Goal: Task Accomplishment & Management: Manage account settings

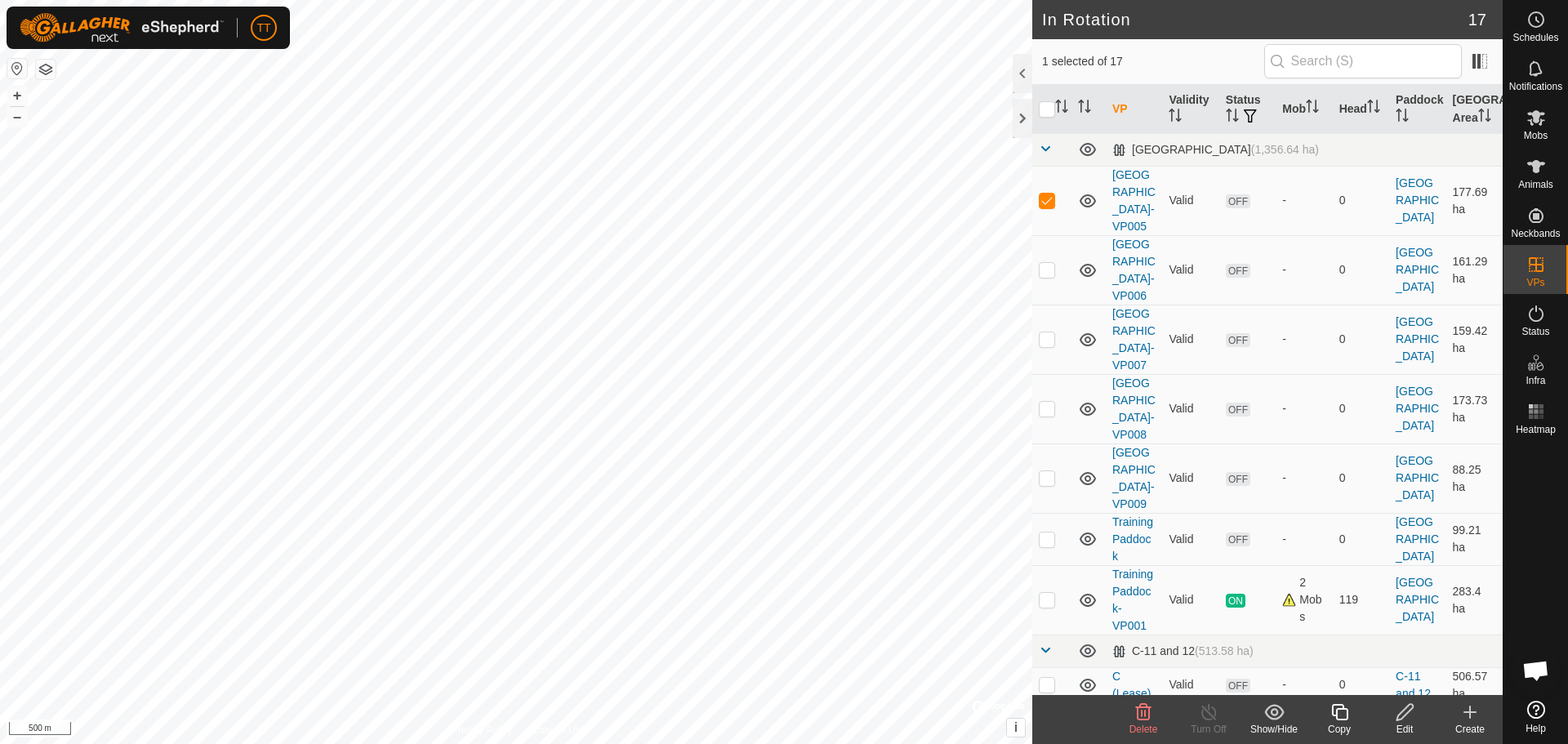
click at [1411, 717] on icon at bounding box center [1405, 712] width 20 height 20
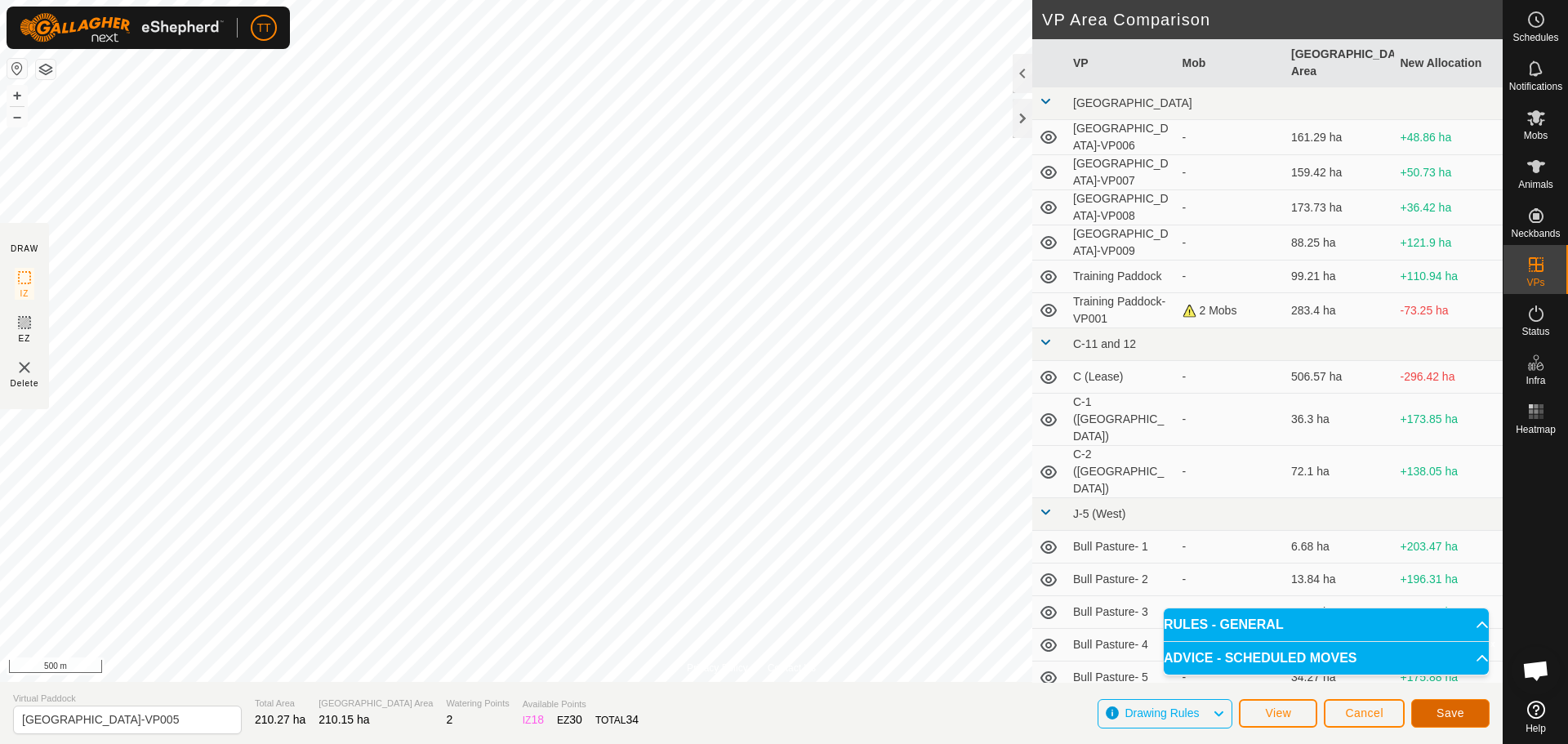
click at [1444, 713] on span "Save" at bounding box center [1450, 712] width 28 height 13
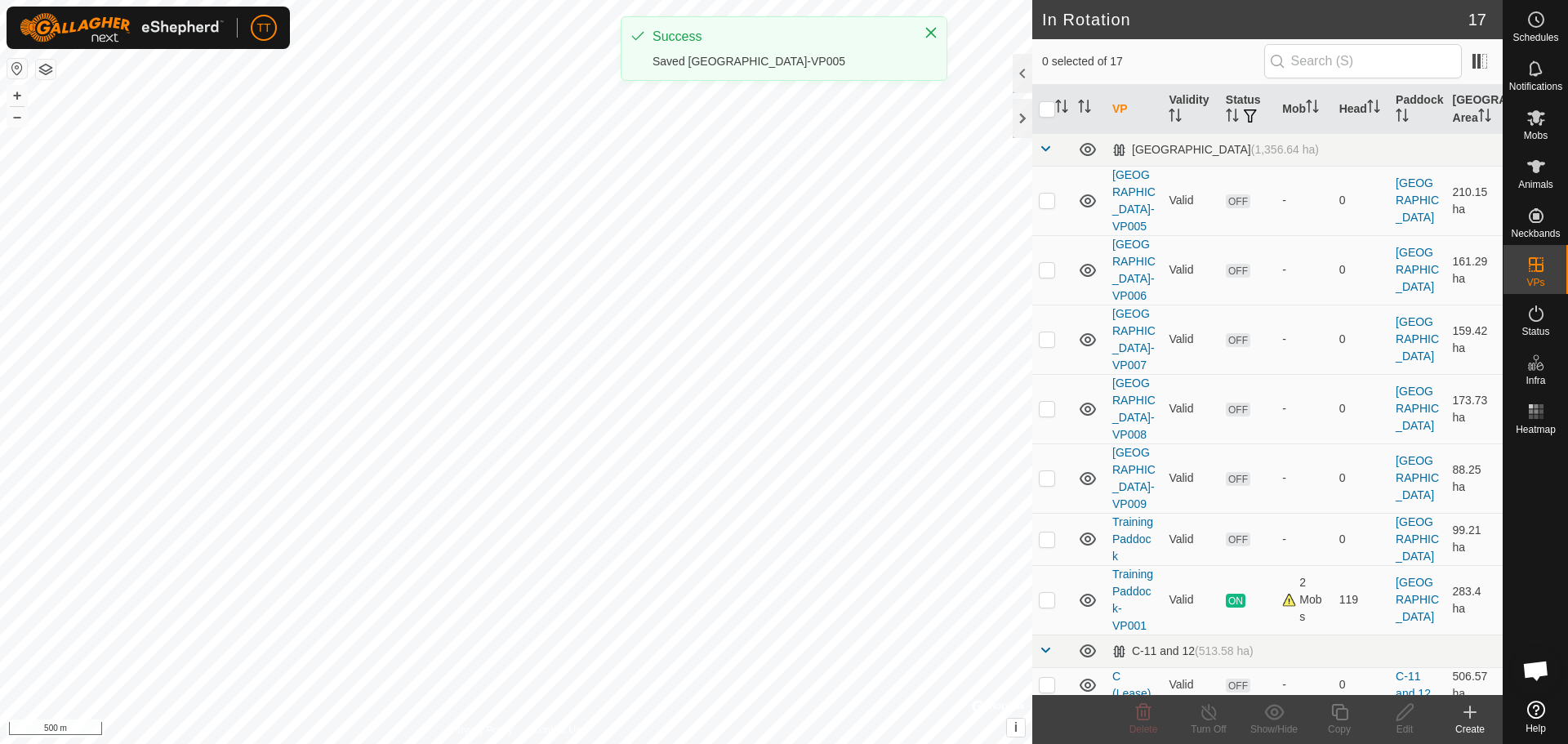
checkbox input "true"
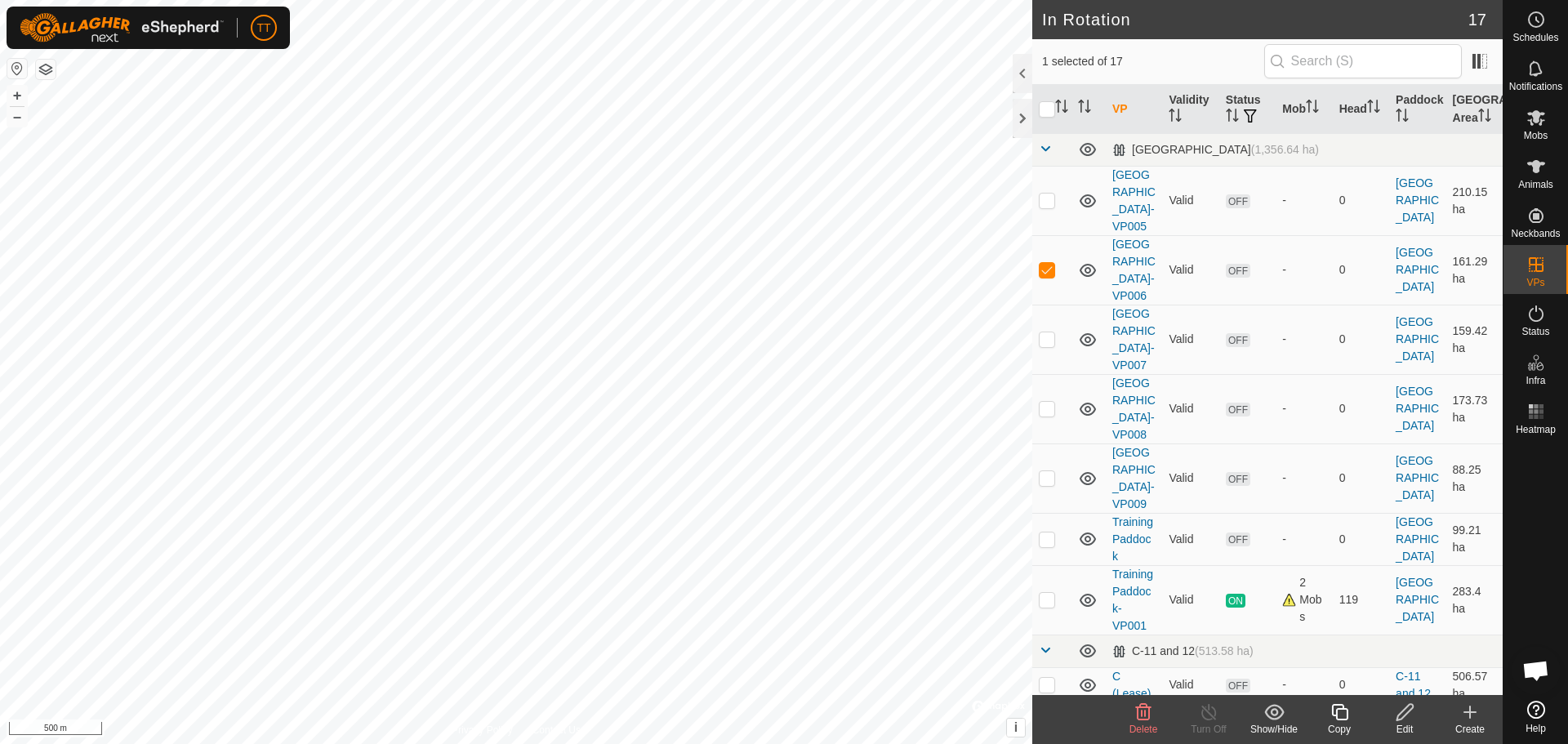
click at [1402, 713] on icon at bounding box center [1405, 712] width 20 height 20
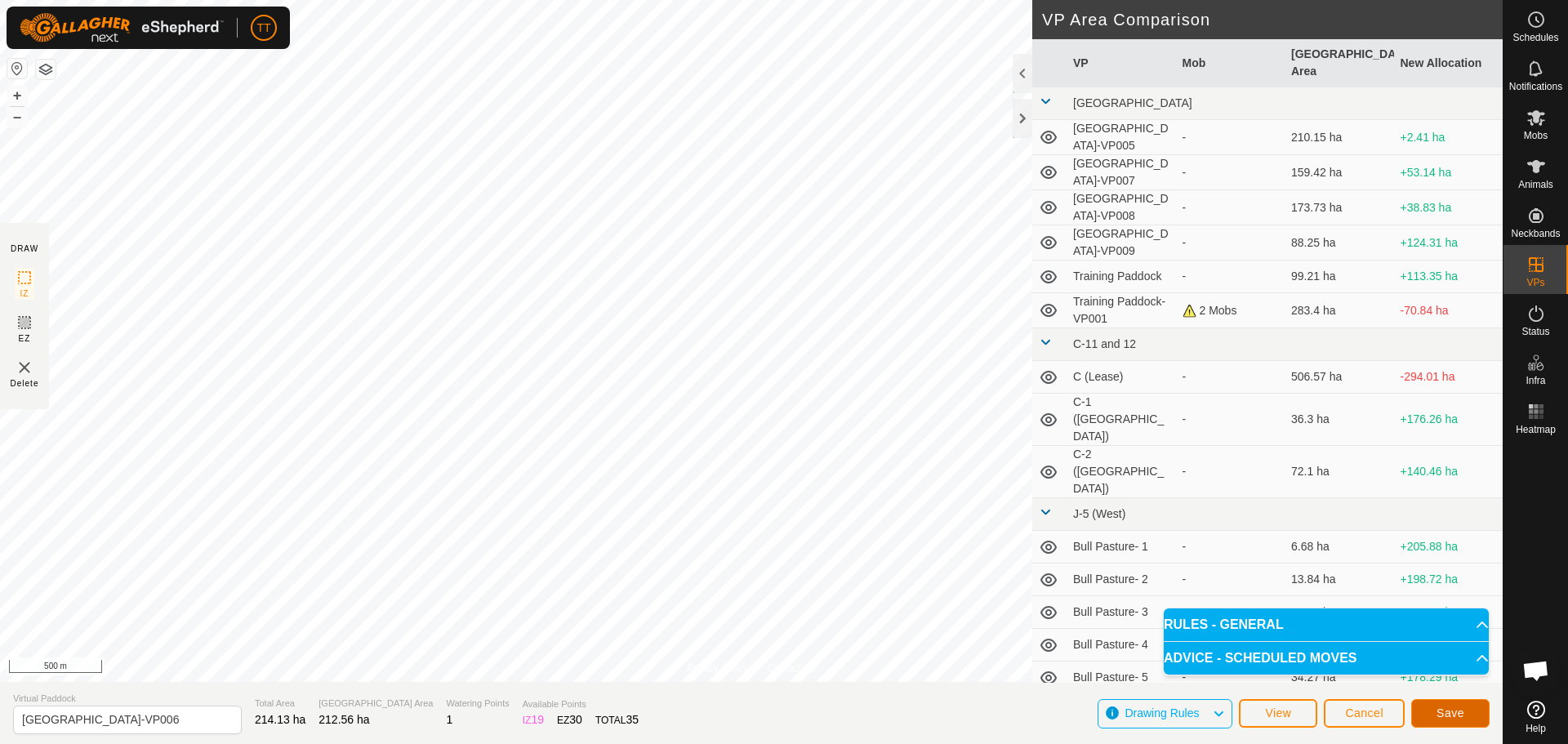
click at [1441, 710] on span "Save" at bounding box center [1450, 712] width 28 height 13
